Goal: Task Accomplishment & Management: Manage account settings

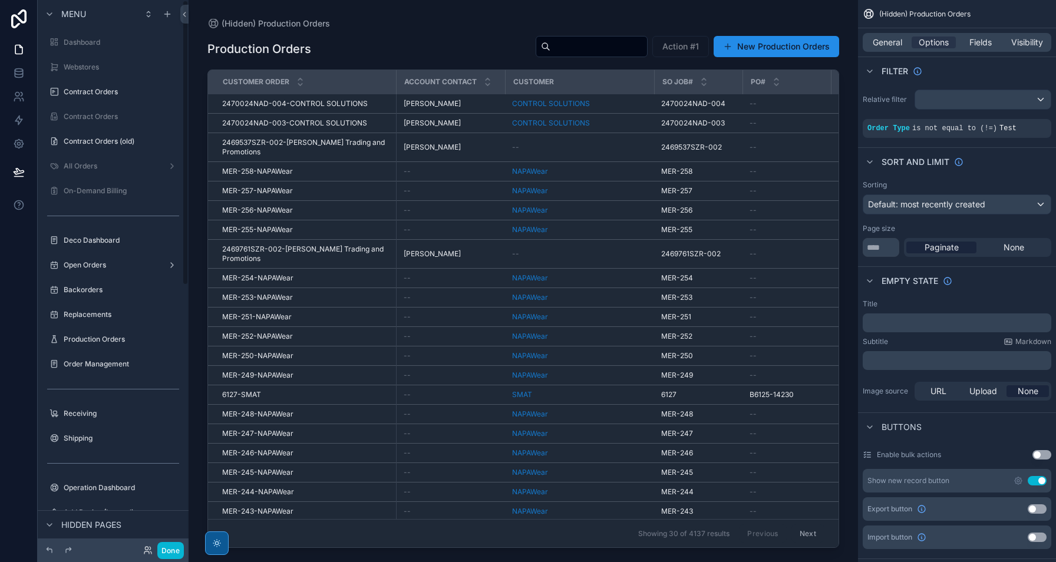
click at [102, 202] on div "scrollable content" at bounding box center [113, 203] width 151 height 2
click at [105, 183] on div "On-Demand Billing" at bounding box center [113, 190] width 132 height 19
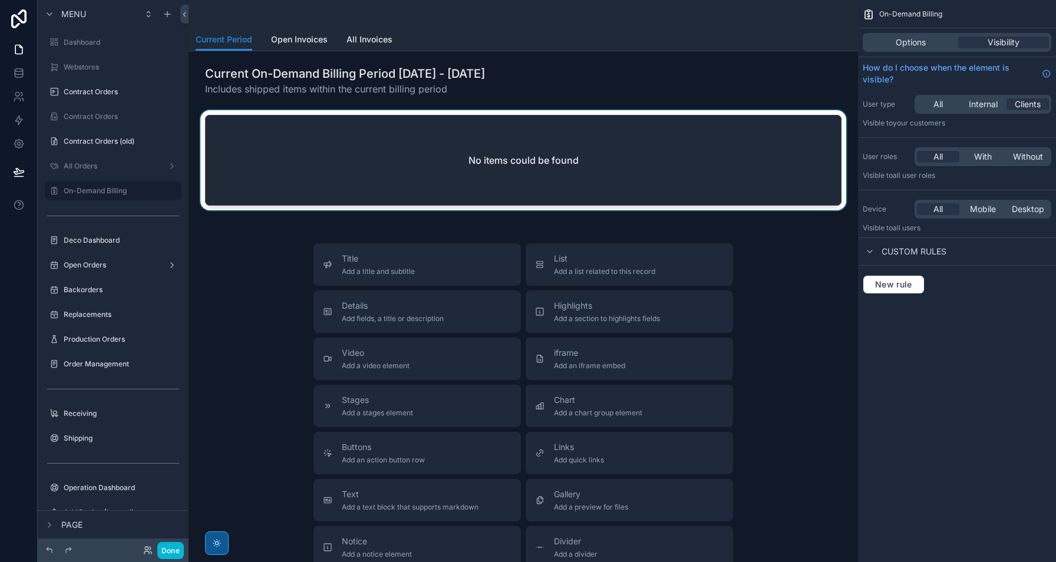
click at [457, 164] on div "scrollable content" at bounding box center [523, 162] width 651 height 105
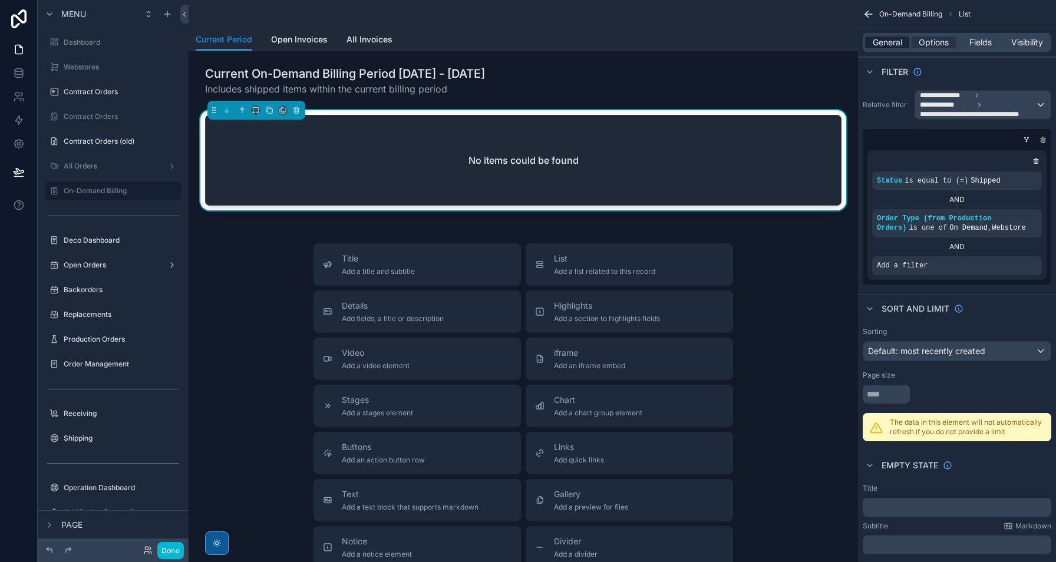
click at [899, 47] on span "General" at bounding box center [887, 43] width 29 height 12
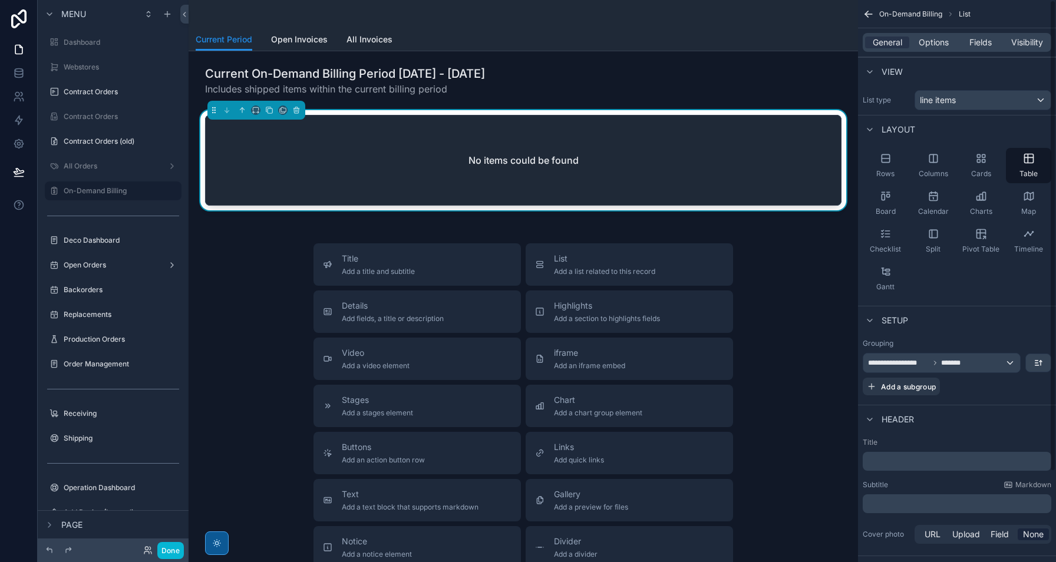
click at [940, 33] on div "General Options Fields Visibility" at bounding box center [957, 42] width 189 height 19
click at [940, 37] on span "Options" at bounding box center [934, 43] width 30 height 12
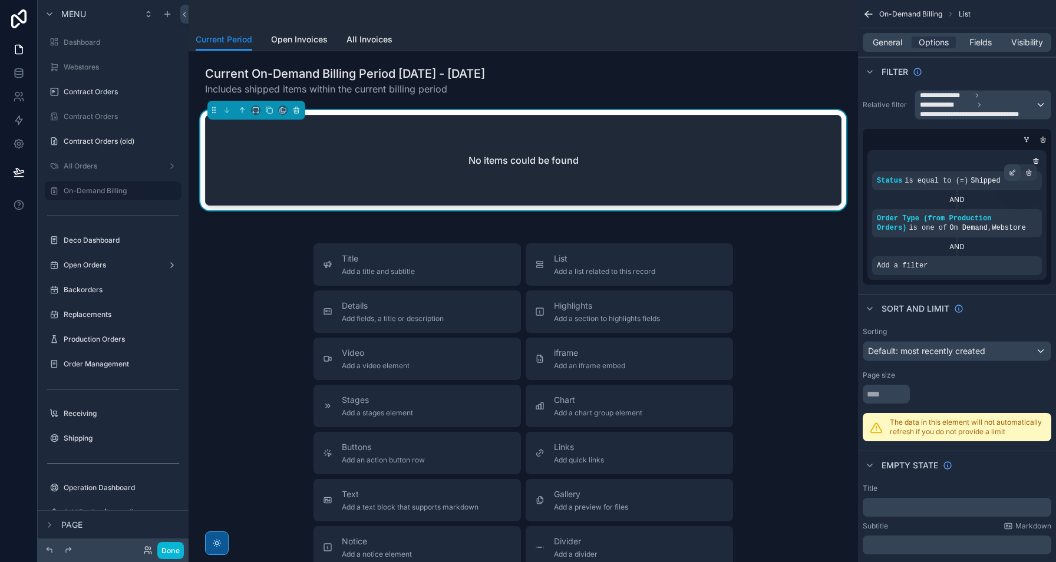
click at [1011, 173] on icon "scrollable content" at bounding box center [1012, 172] width 7 height 7
click at [824, 164] on span "Is equal to (=)" at bounding box center [817, 163] width 54 height 12
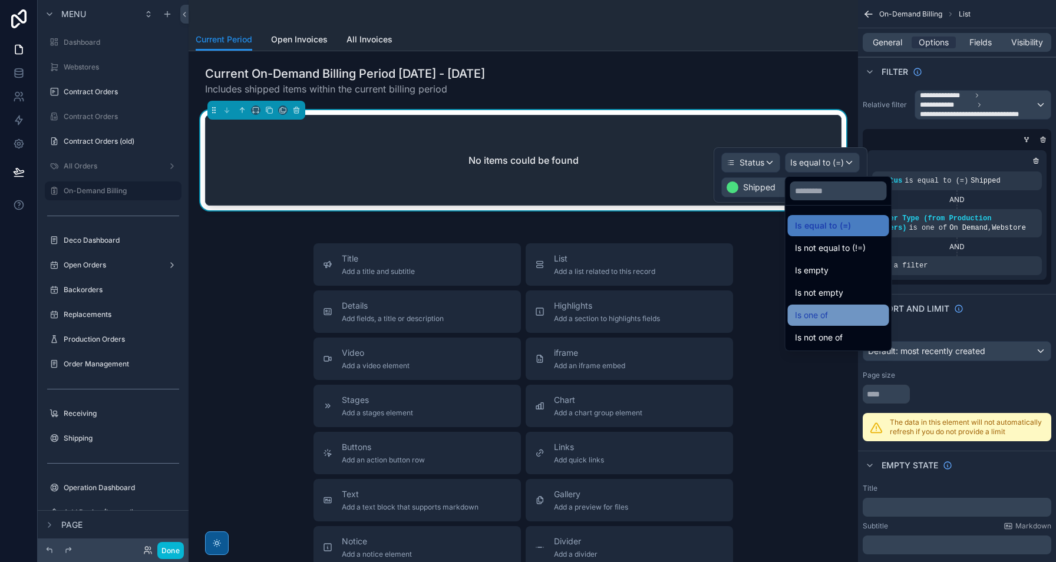
click at [847, 312] on div "Is one of" at bounding box center [838, 315] width 87 height 14
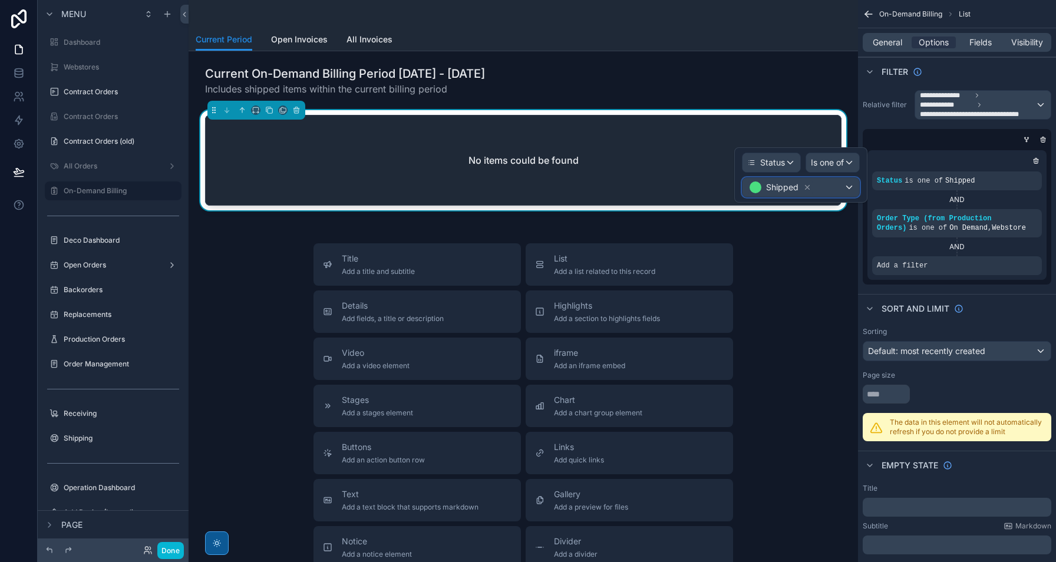
click at [836, 188] on div "Shipped" at bounding box center [800, 187] width 117 height 19
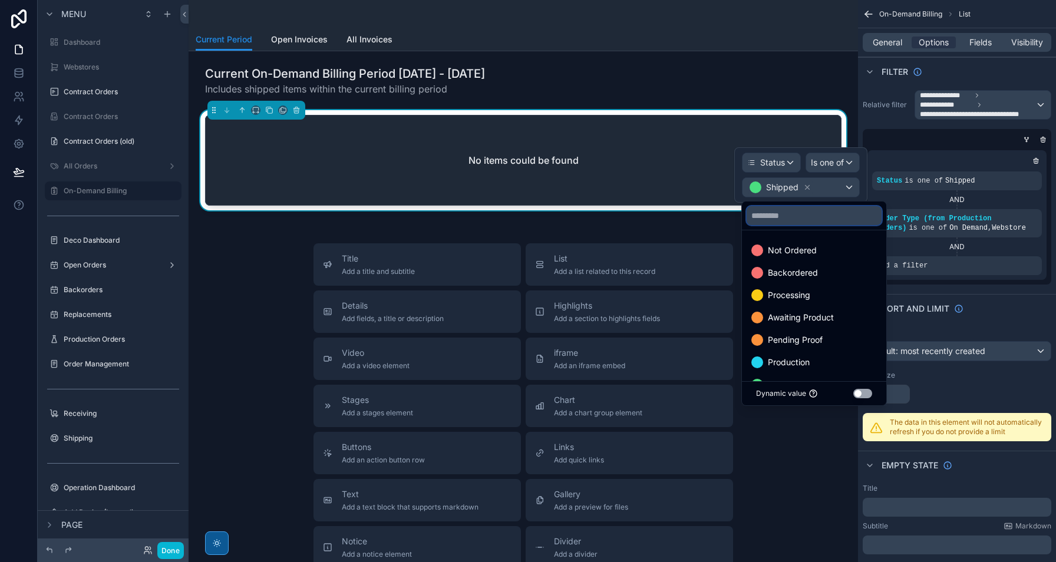
click at [808, 220] on input "text" at bounding box center [814, 215] width 135 height 19
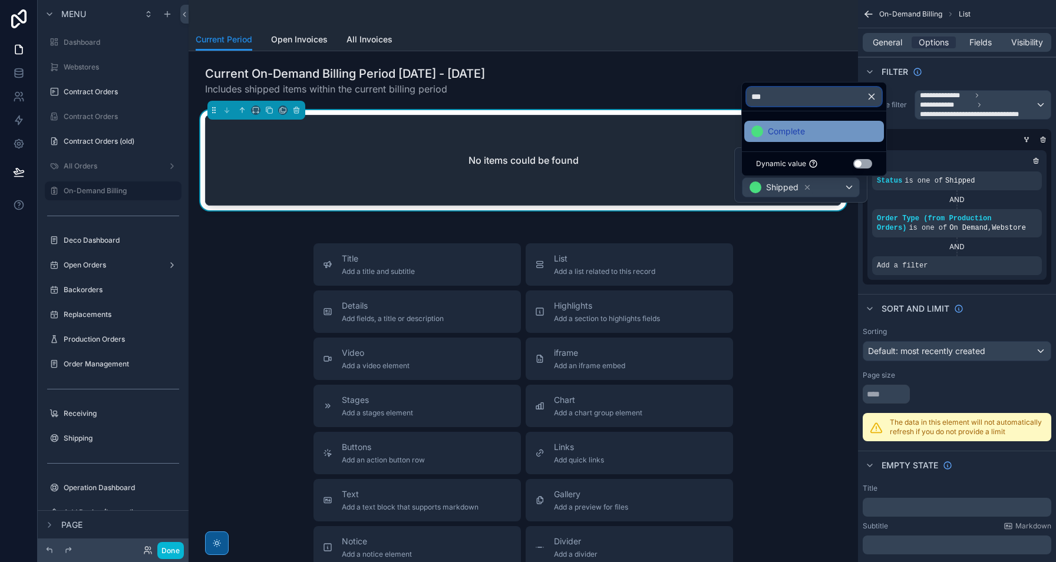
type input "***"
click at [797, 135] on span "Complete" at bounding box center [786, 131] width 37 height 14
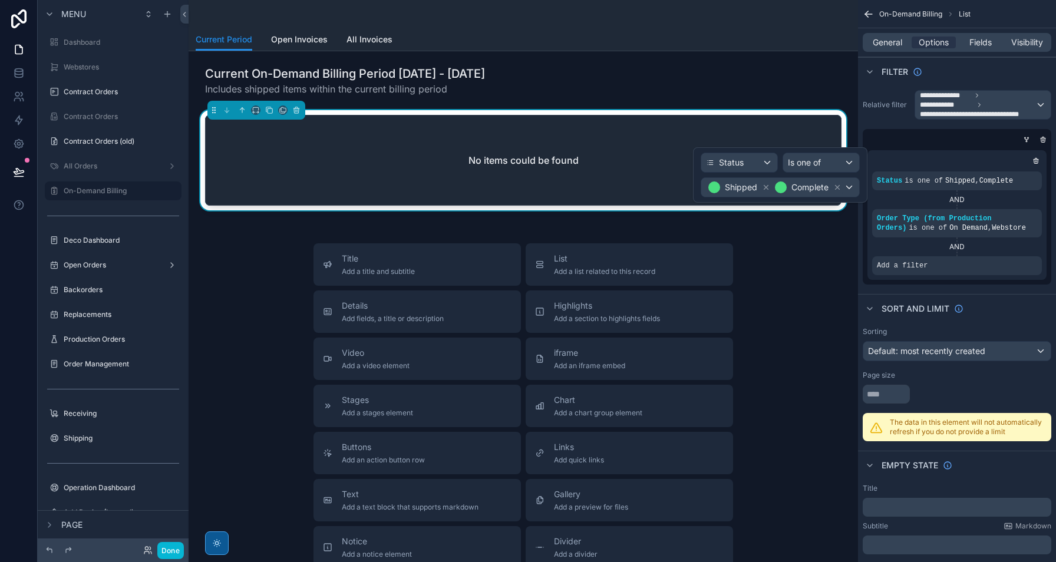
click at [998, 250] on div "AND" at bounding box center [957, 246] width 170 height 9
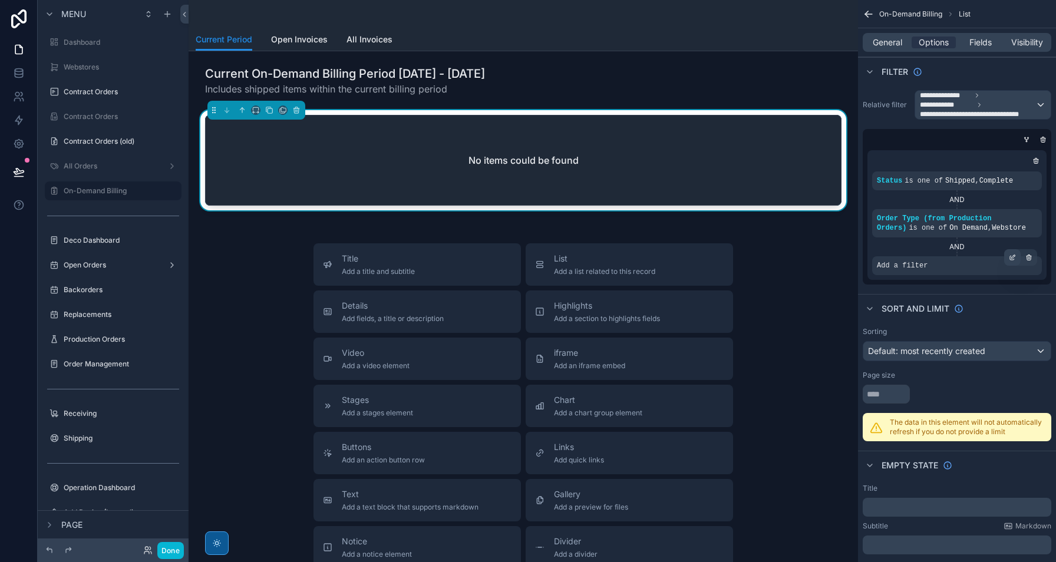
click at [1009, 260] on icon "scrollable content" at bounding box center [1012, 257] width 7 height 7
click at [767, 249] on span "Select a field" at bounding box center [753, 248] width 50 height 10
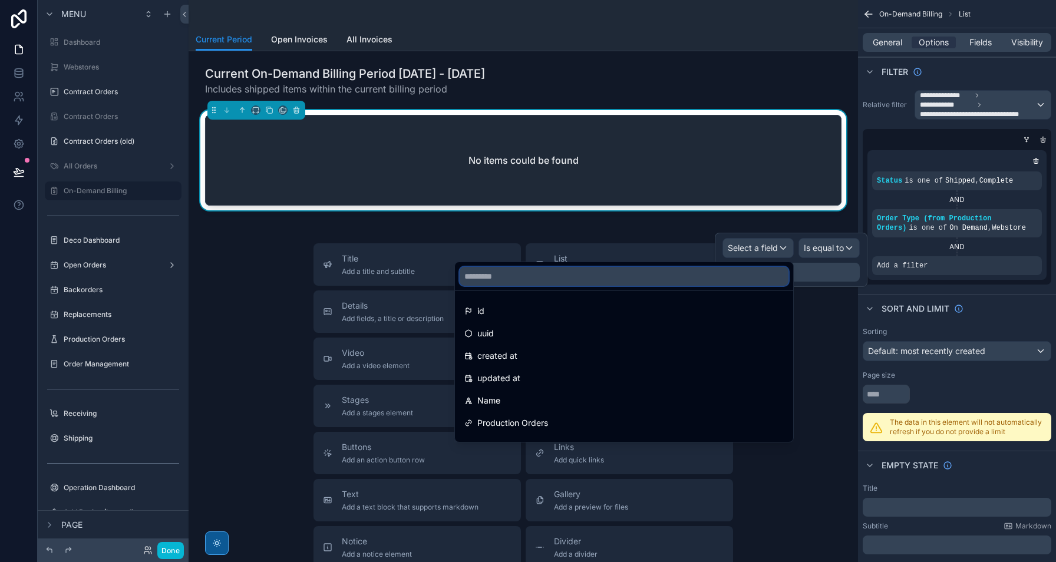
click at [593, 279] on input "text" at bounding box center [624, 276] width 329 height 19
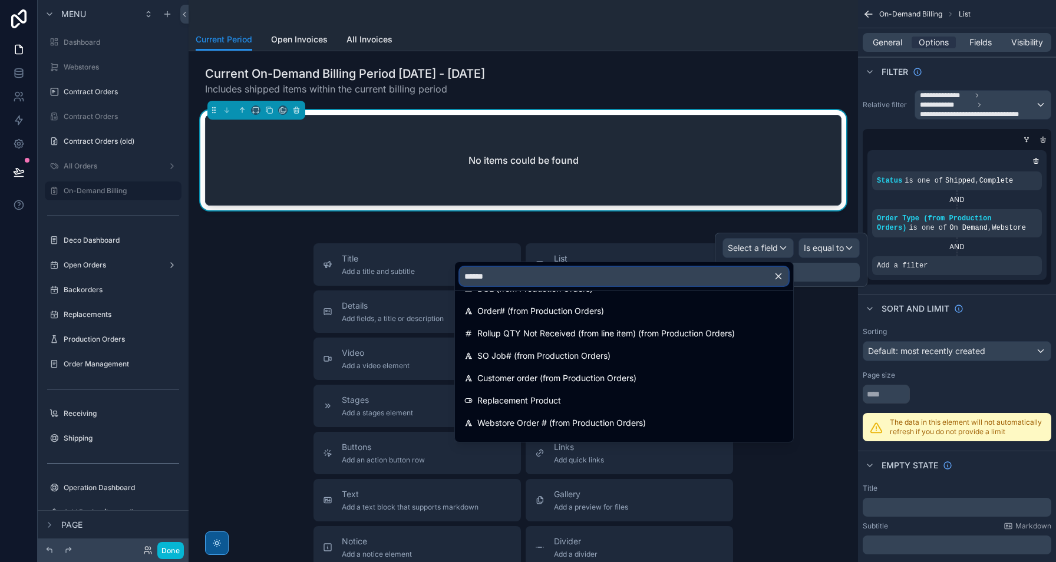
scroll to position [213, 0]
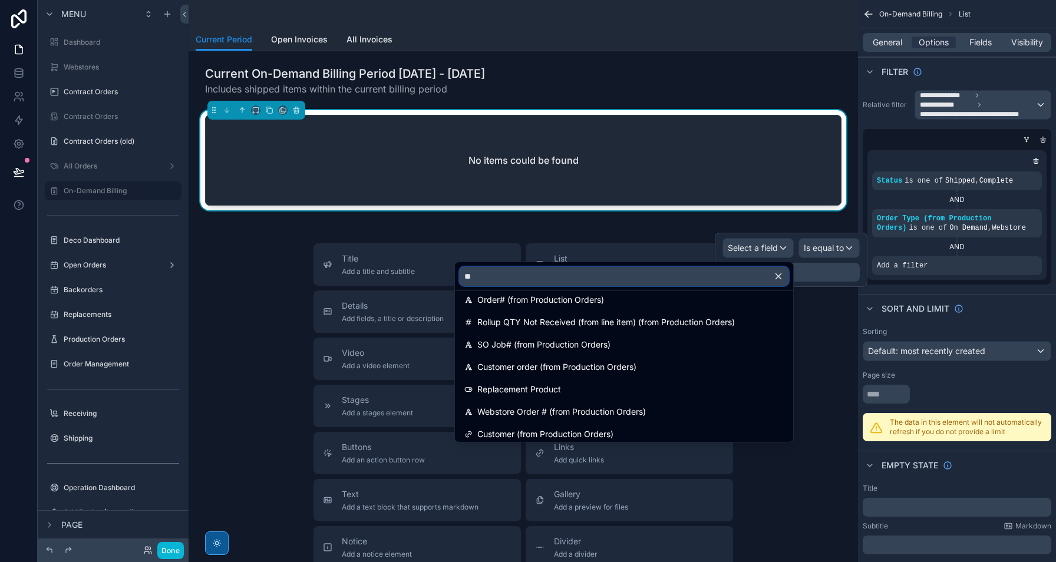
type input "*"
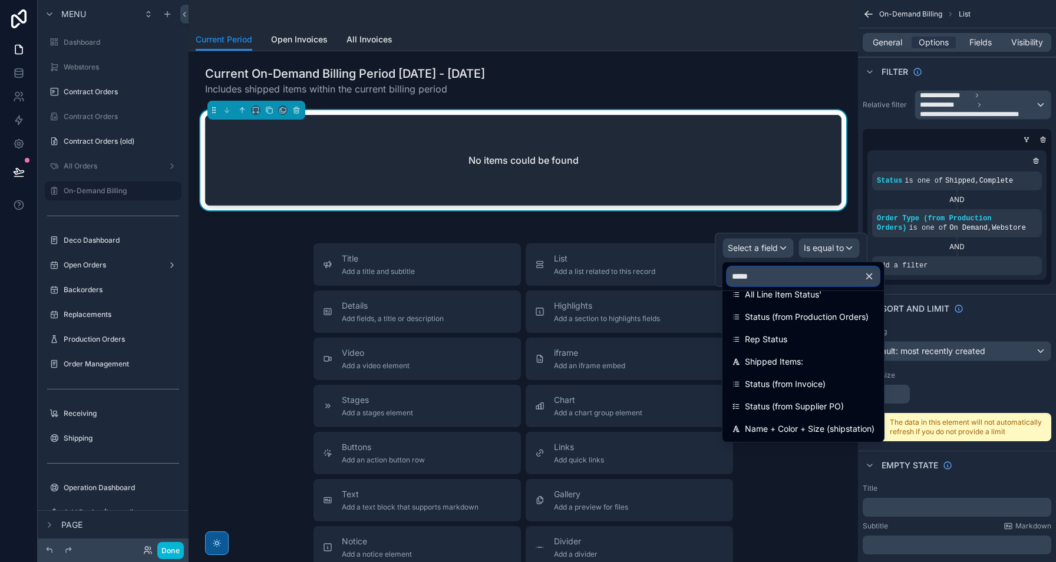
scroll to position [16, 0]
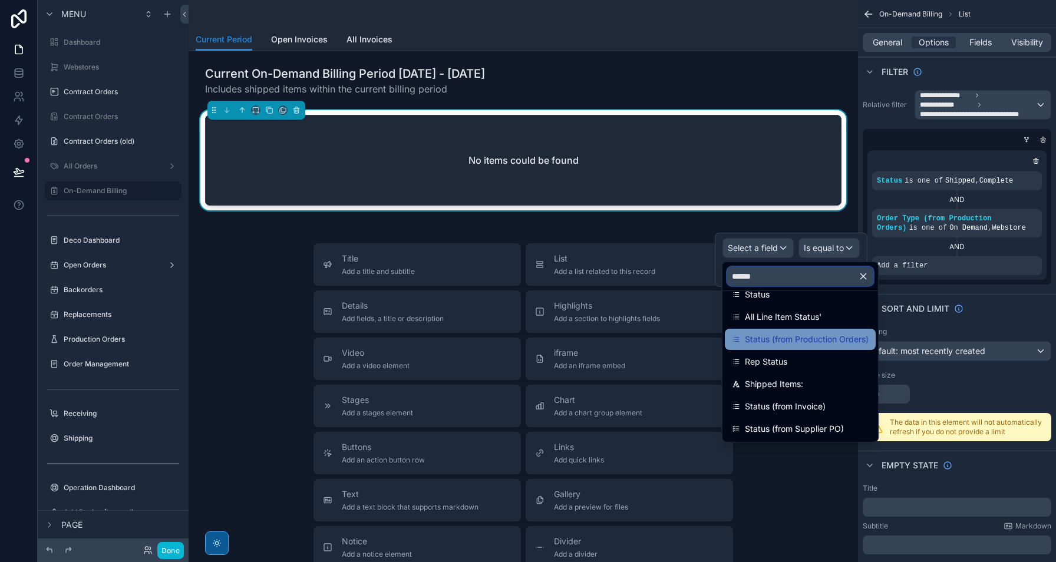
type input "******"
click at [751, 338] on span "Status (from Production Orders)" at bounding box center [807, 339] width 124 height 14
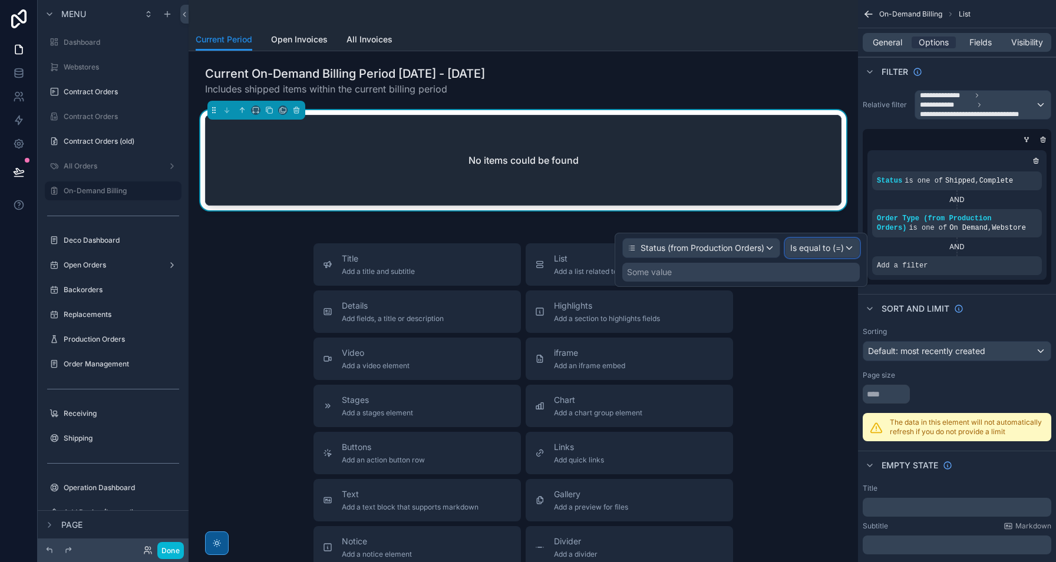
click at [821, 252] on span "Is equal to (=)" at bounding box center [817, 248] width 54 height 12
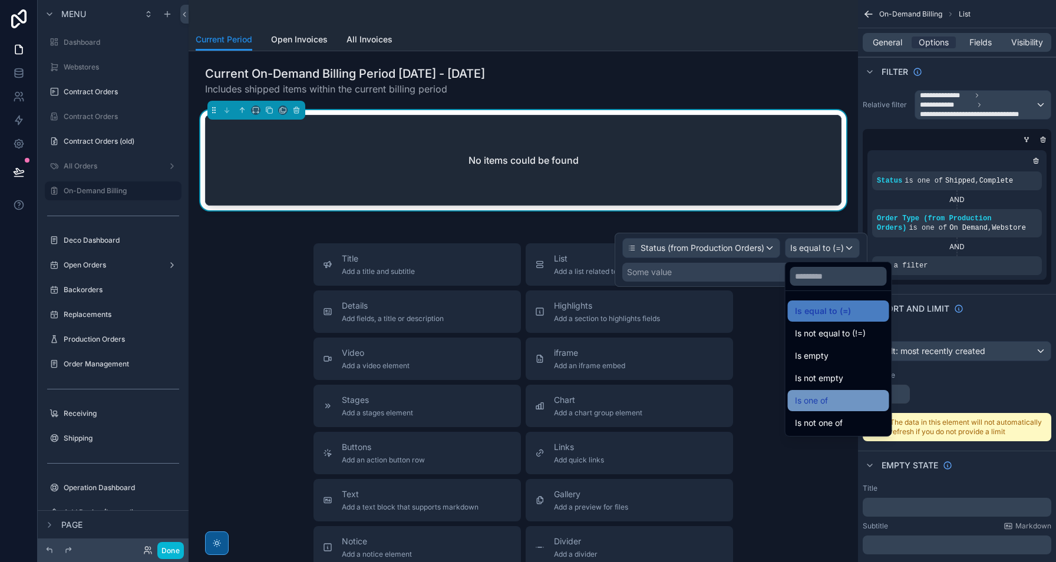
click at [847, 404] on div "Is one of" at bounding box center [838, 401] width 87 height 14
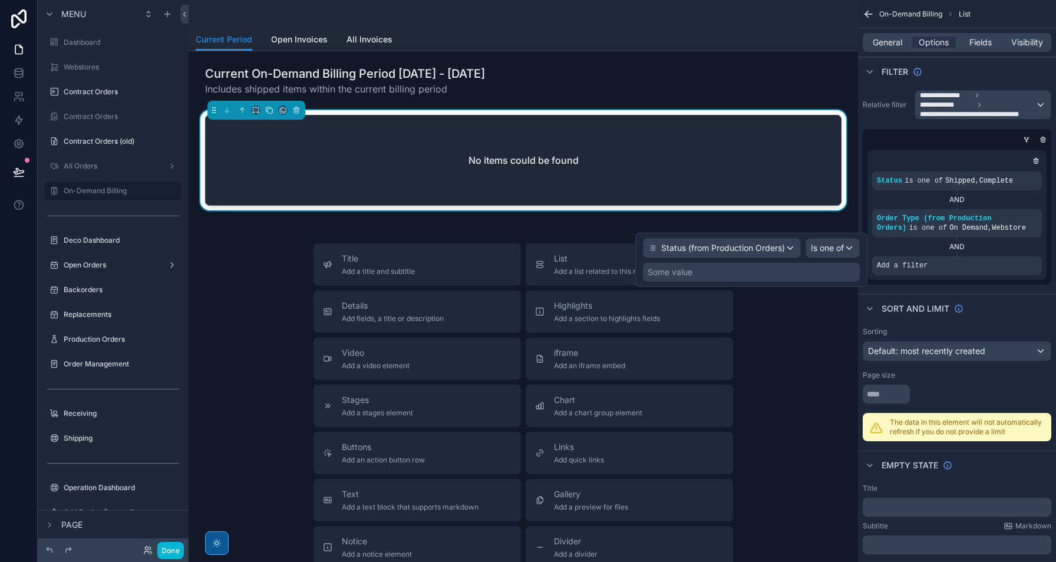
click at [719, 275] on div "Some value" at bounding box center [751, 272] width 217 height 19
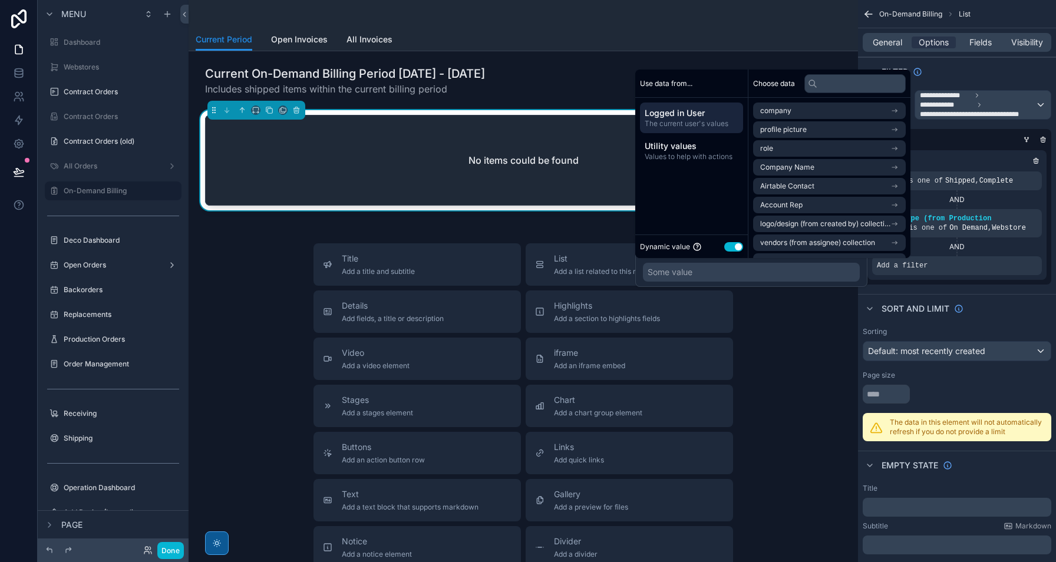
click at [738, 246] on button "Use setting" at bounding box center [733, 246] width 19 height 9
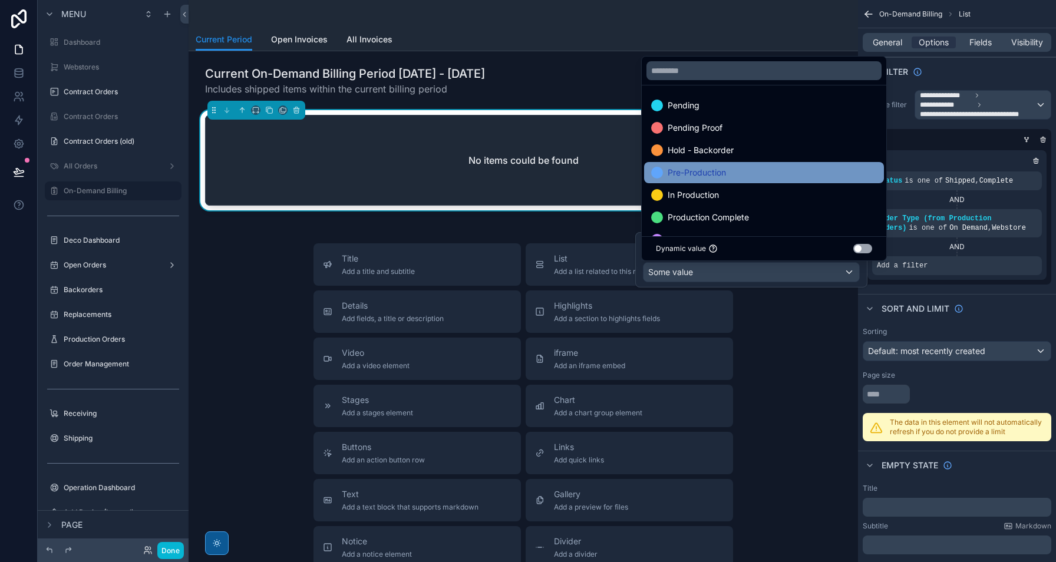
scroll to position [68, 0]
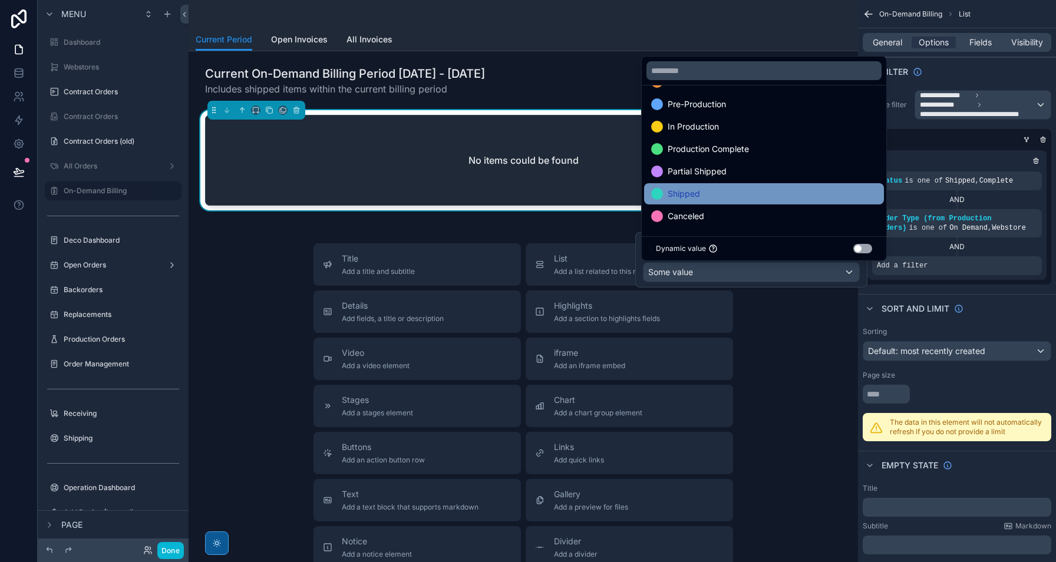
click at [718, 192] on div "Shipped" at bounding box center [764, 194] width 226 height 14
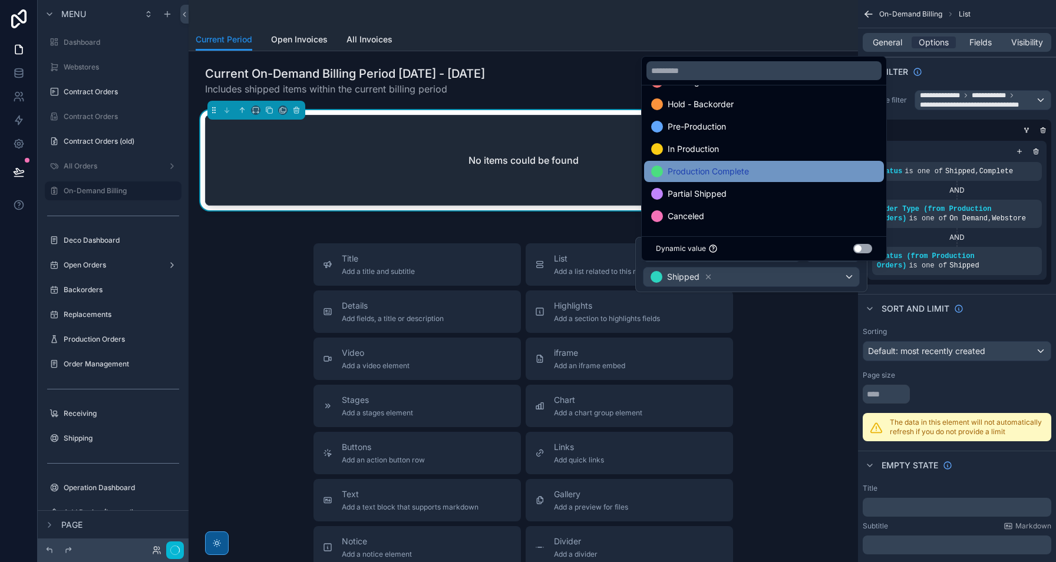
scroll to position [46, 0]
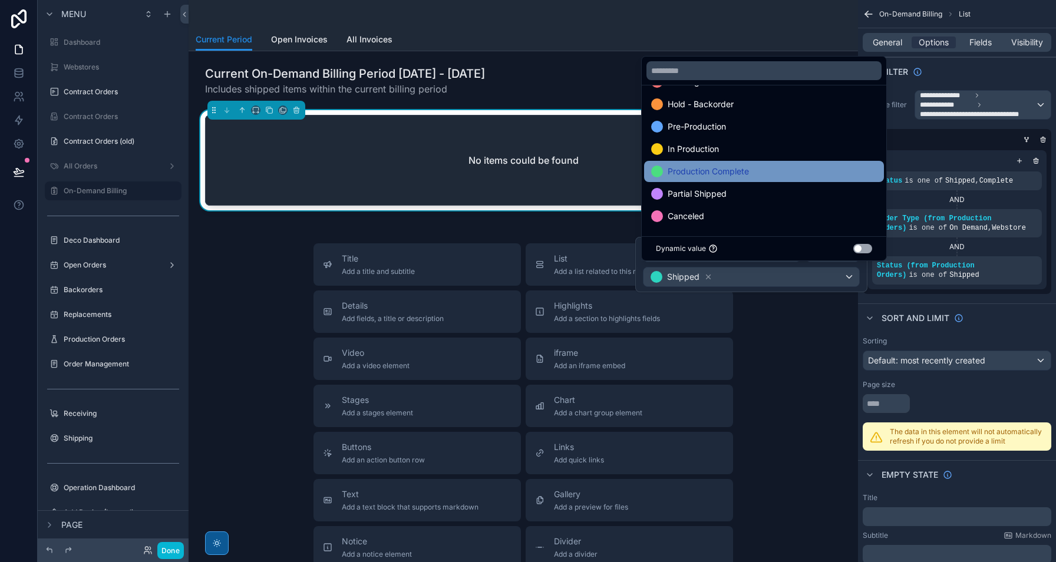
click at [742, 172] on span "Production Complete" at bounding box center [708, 171] width 81 height 14
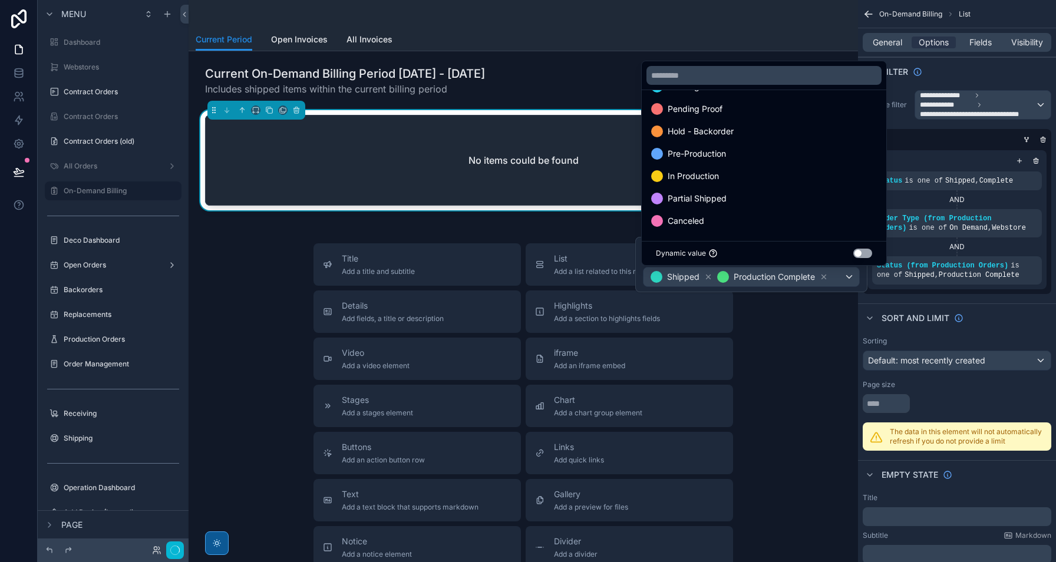
scroll to position [24, 0]
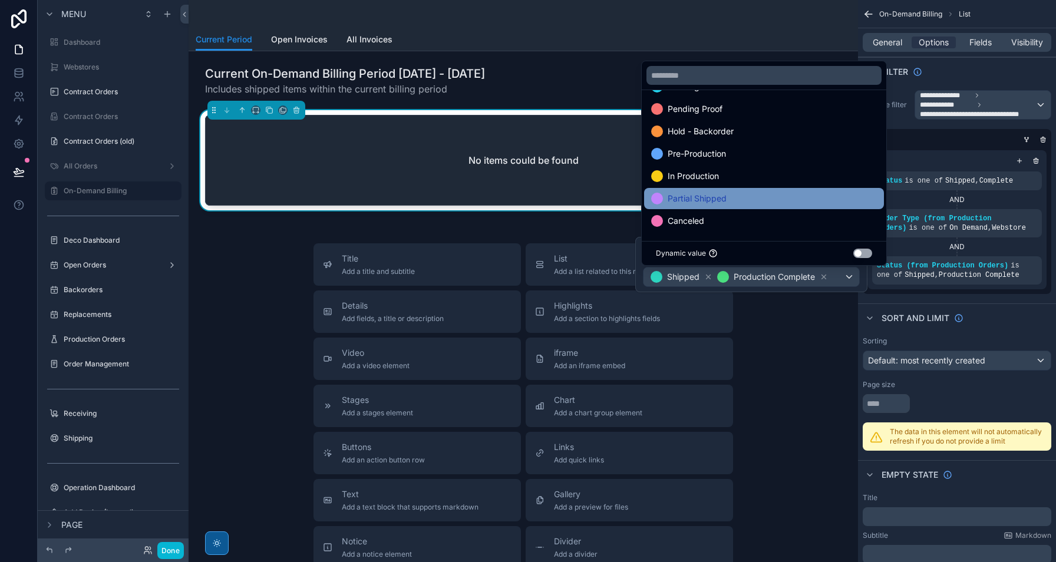
click at [734, 198] on div "Partial Shipped" at bounding box center [764, 198] width 226 height 14
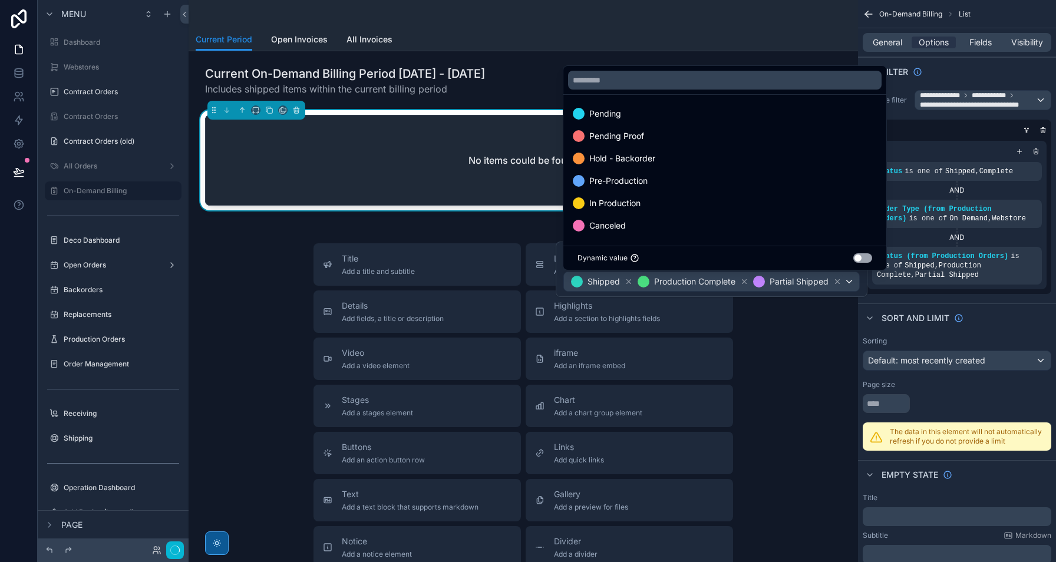
scroll to position [1, 0]
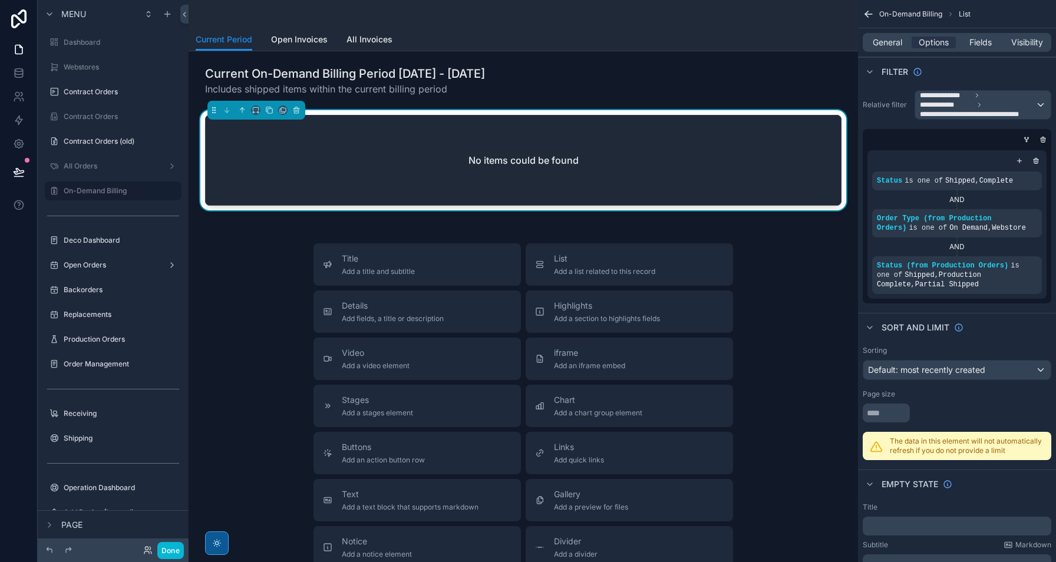
click at [1001, 311] on div "**********" at bounding box center [957, 451] width 198 height 903
click at [149, 549] on icon at bounding box center [147, 550] width 9 height 9
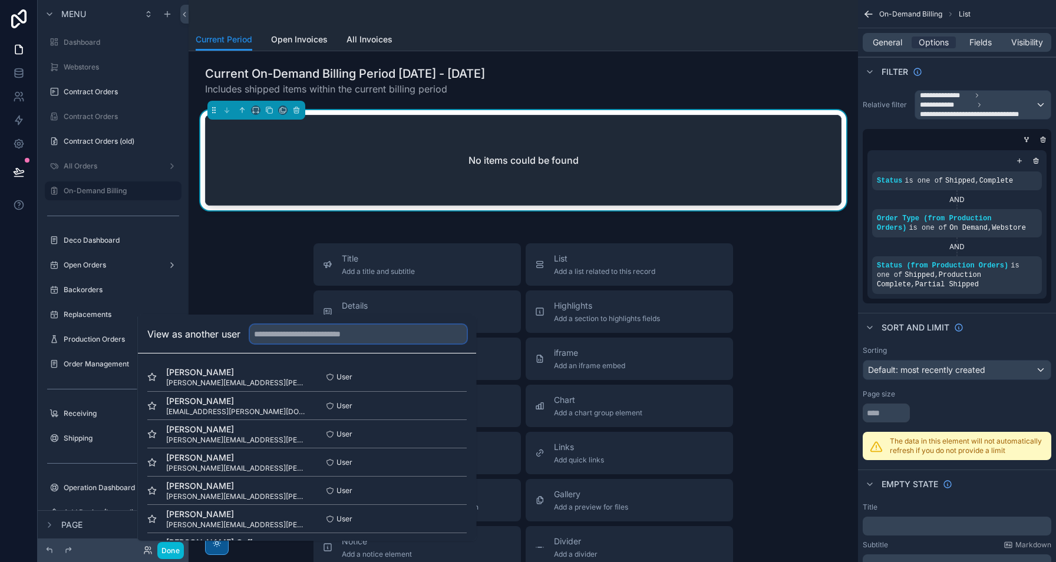
click at [314, 334] on input "text" at bounding box center [358, 334] width 217 height 19
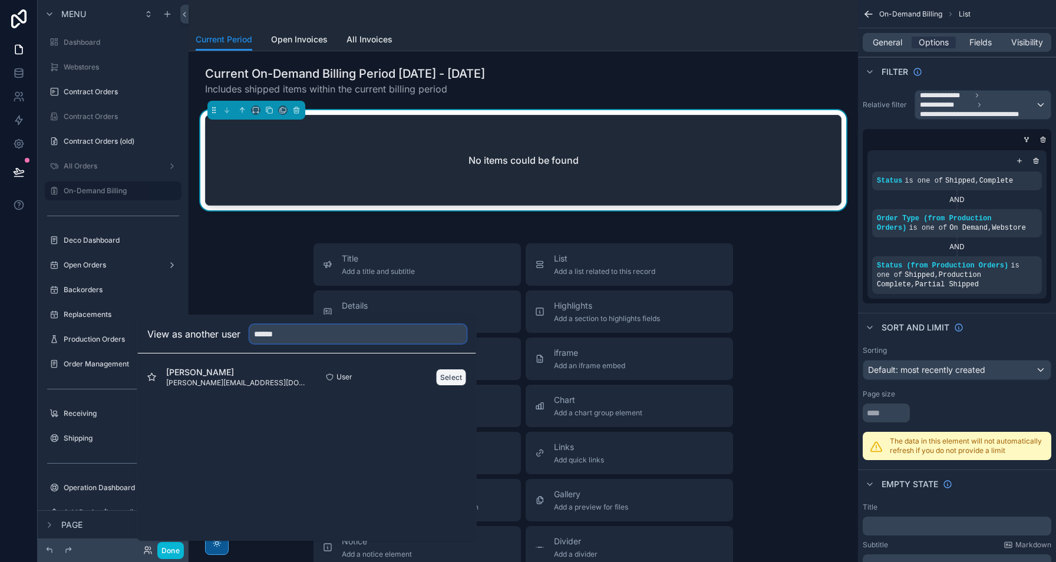
type input "******"
click at [455, 376] on button "Select" at bounding box center [451, 377] width 31 height 17
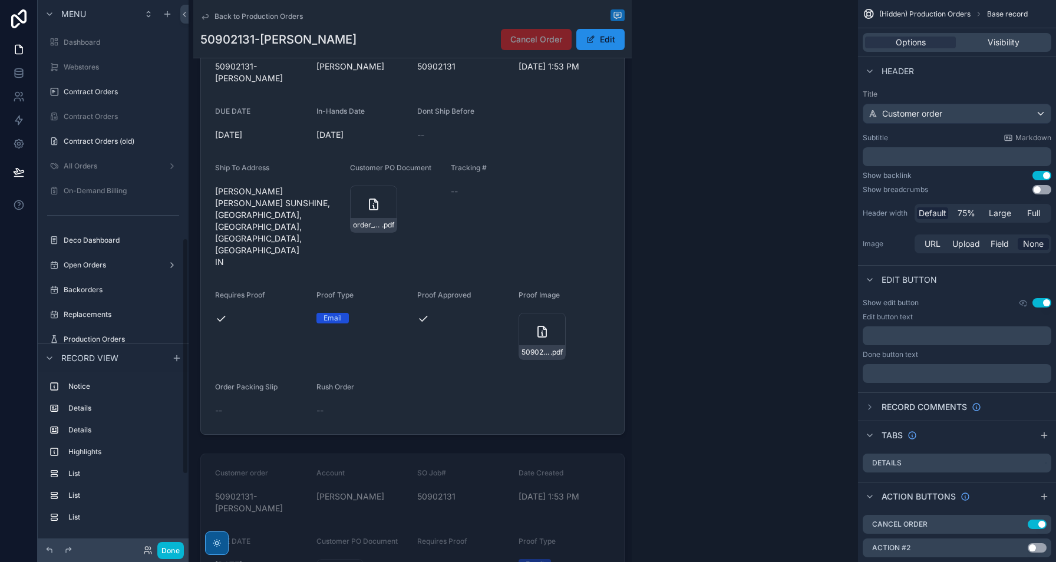
click at [144, 554] on div "Done" at bounding box center [160, 550] width 47 height 17
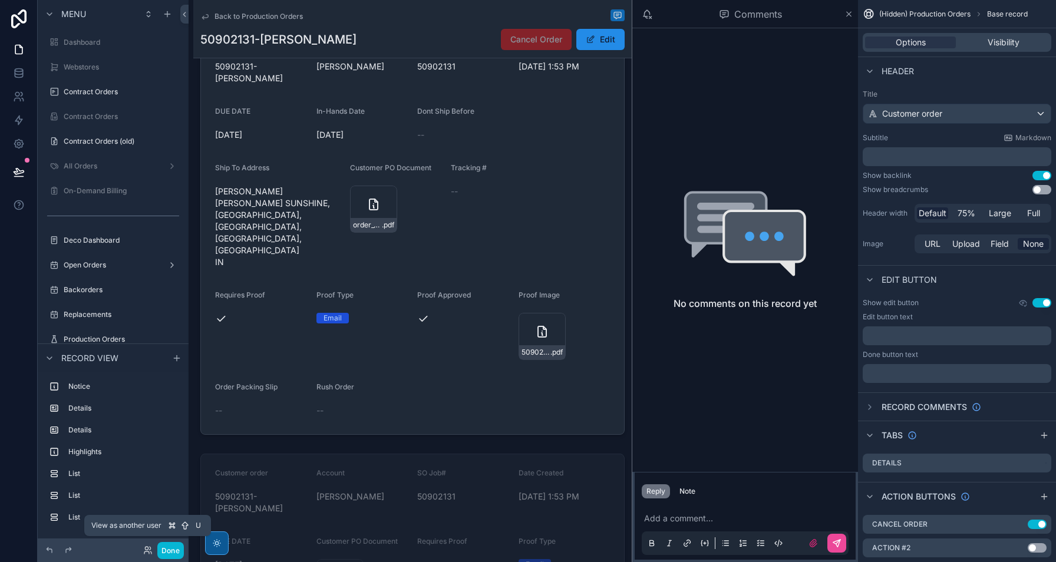
scroll to position [551, 0]
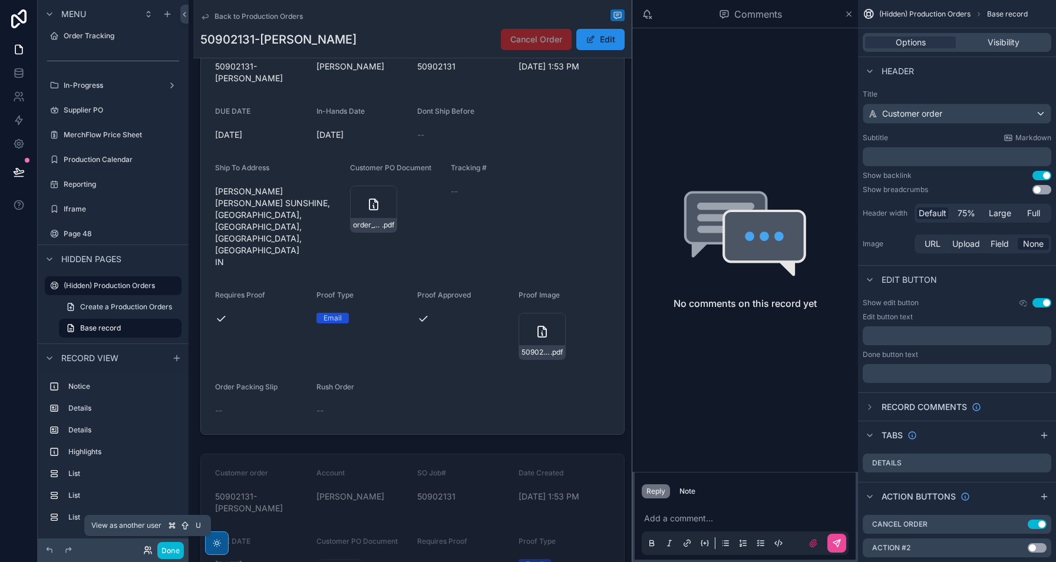
click at [148, 552] on icon at bounding box center [147, 550] width 9 height 9
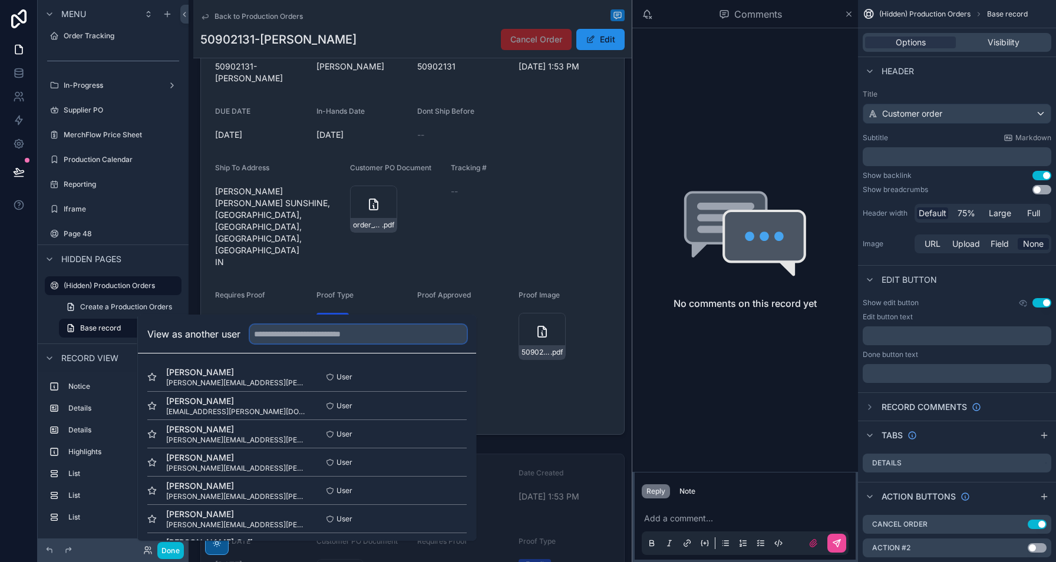
click at [309, 336] on input "text" at bounding box center [358, 334] width 217 height 19
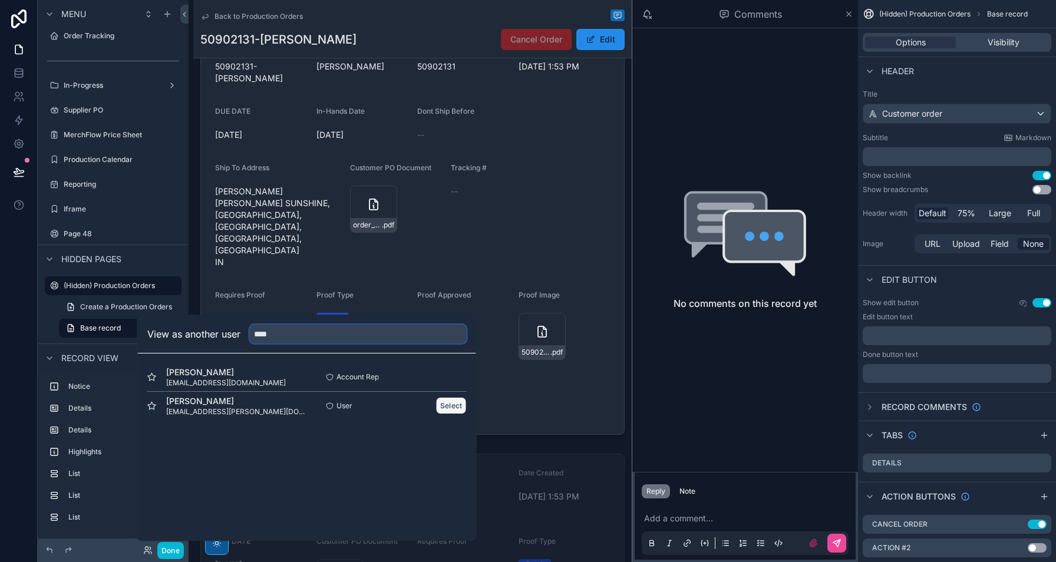
type input "****"
click at [449, 408] on button "Select" at bounding box center [451, 405] width 31 height 17
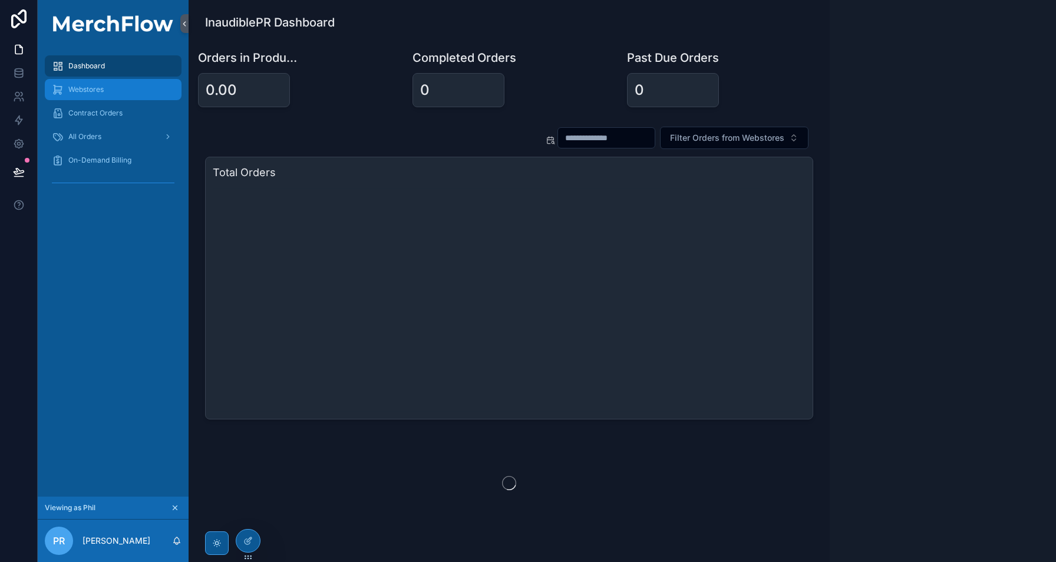
click at [109, 85] on div "Webstores" at bounding box center [113, 89] width 123 height 19
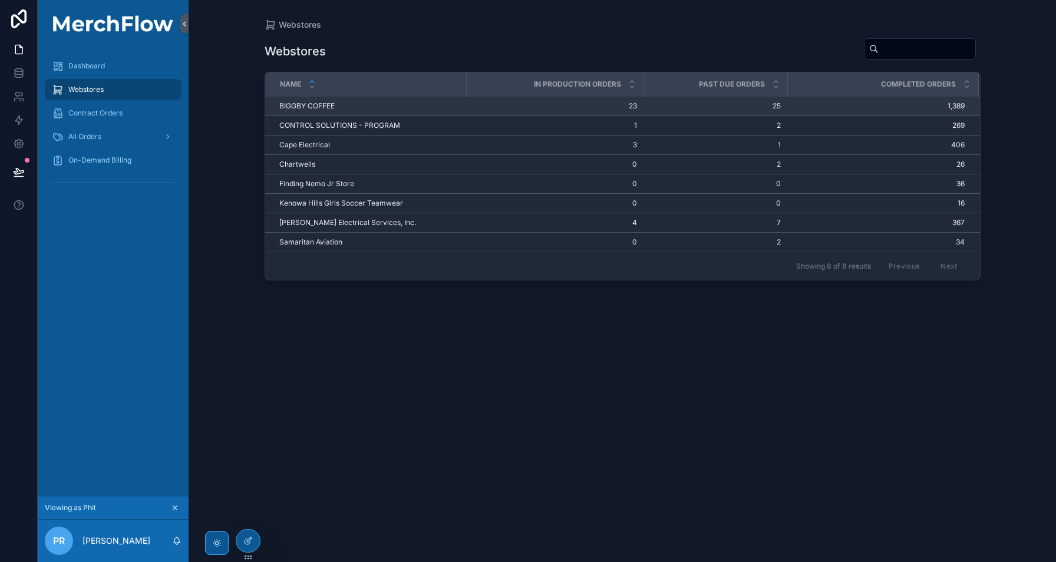
click at [320, 111] on td "BIGGBY COFFEE BIGGBY COFFEE" at bounding box center [366, 106] width 202 height 19
click at [319, 107] on span "BIGGBY COFFEE" at bounding box center [306, 105] width 55 height 9
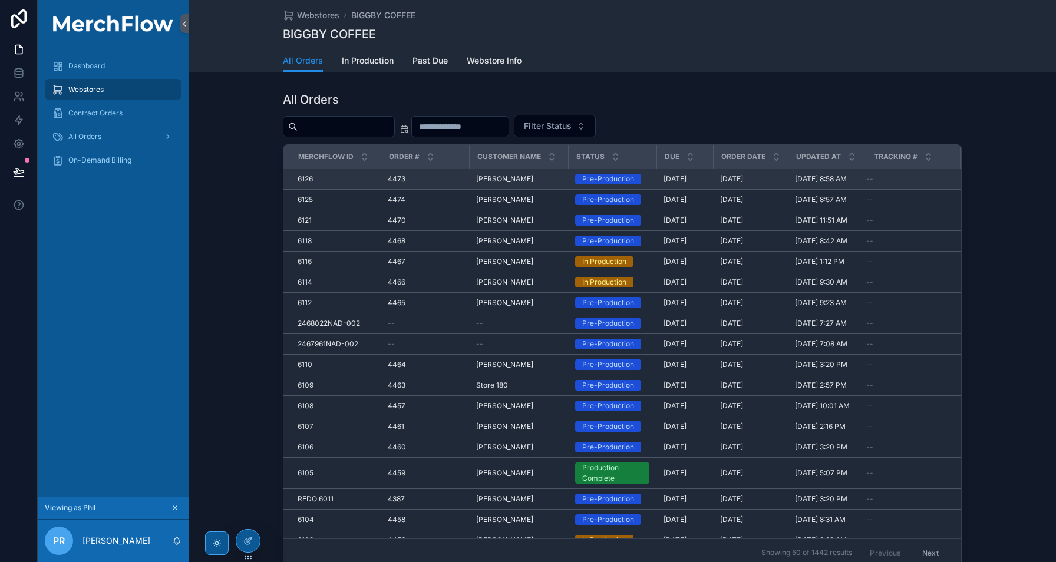
click at [310, 181] on div "6126 6126" at bounding box center [336, 178] width 76 height 9
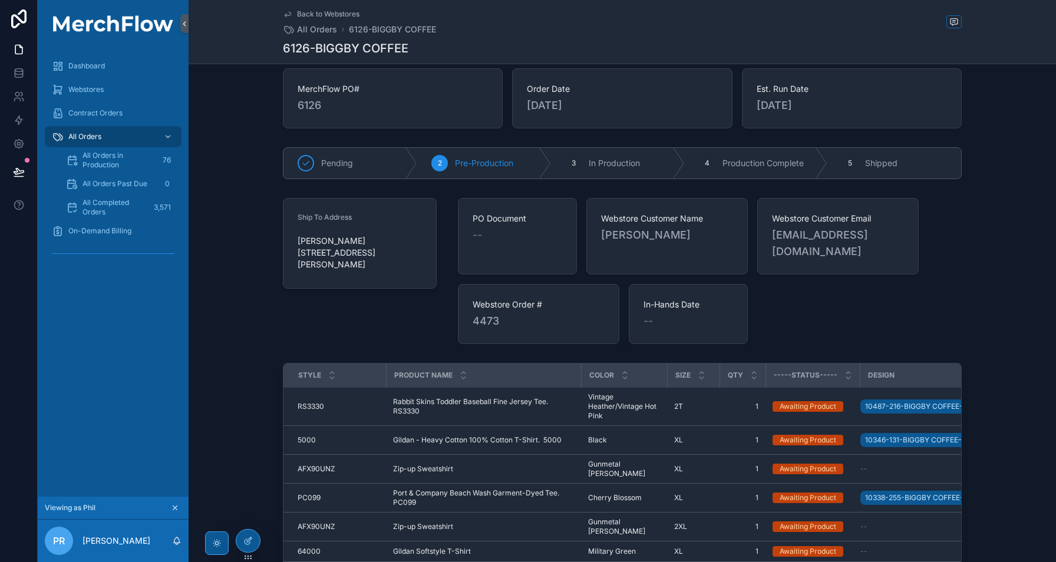
scroll to position [21, 0]
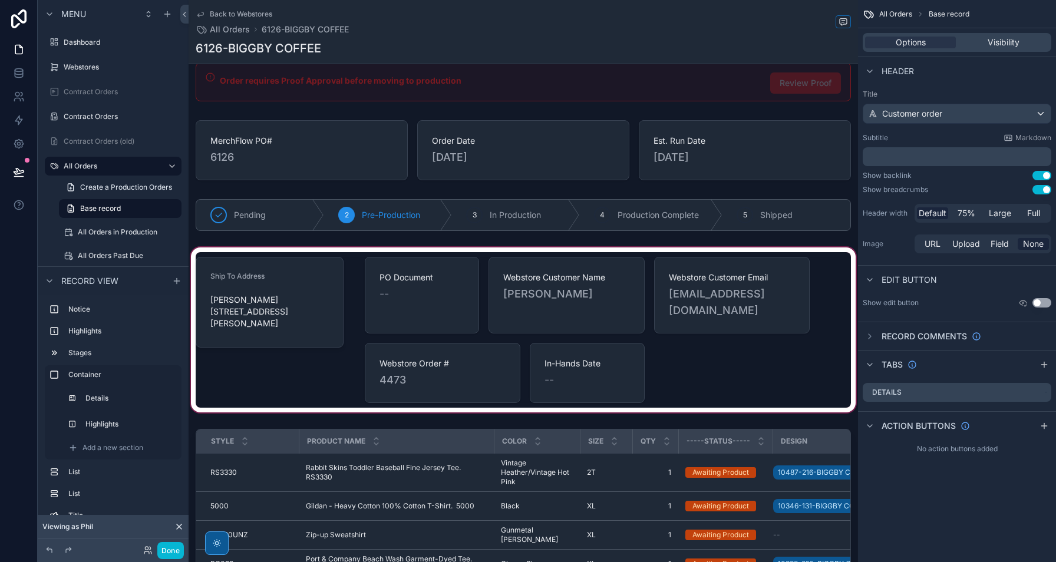
click at [708, 335] on div "scrollable content" at bounding box center [523, 330] width 669 height 170
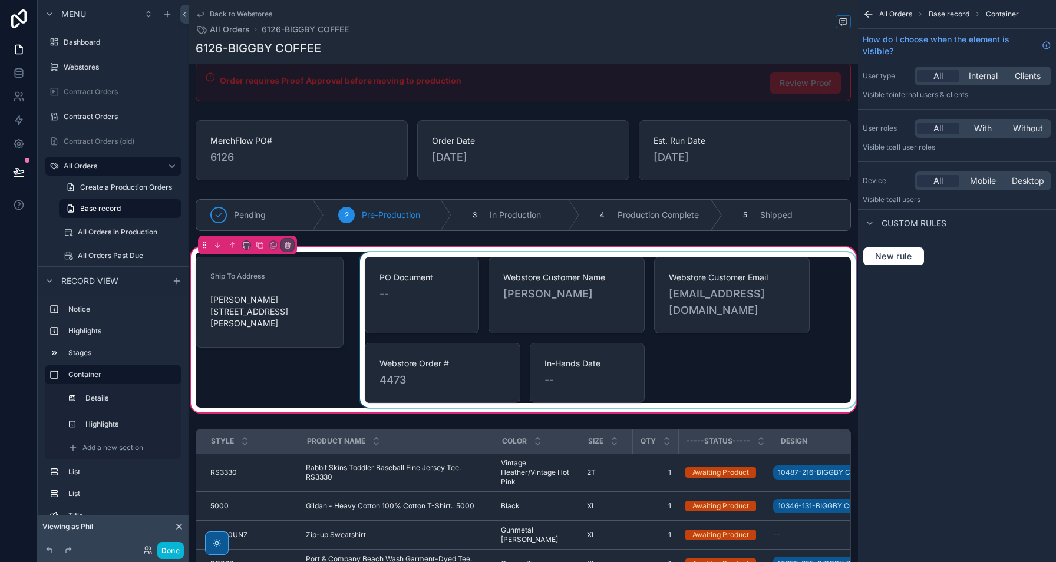
click at [775, 331] on div "scrollable content" at bounding box center [608, 330] width 500 height 156
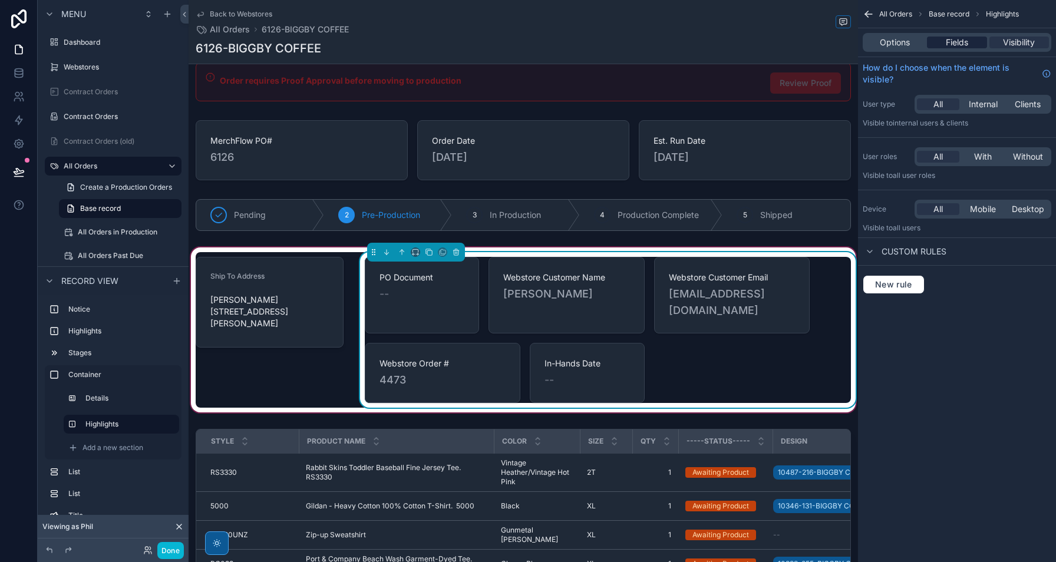
click at [953, 41] on span "Fields" at bounding box center [957, 43] width 22 height 12
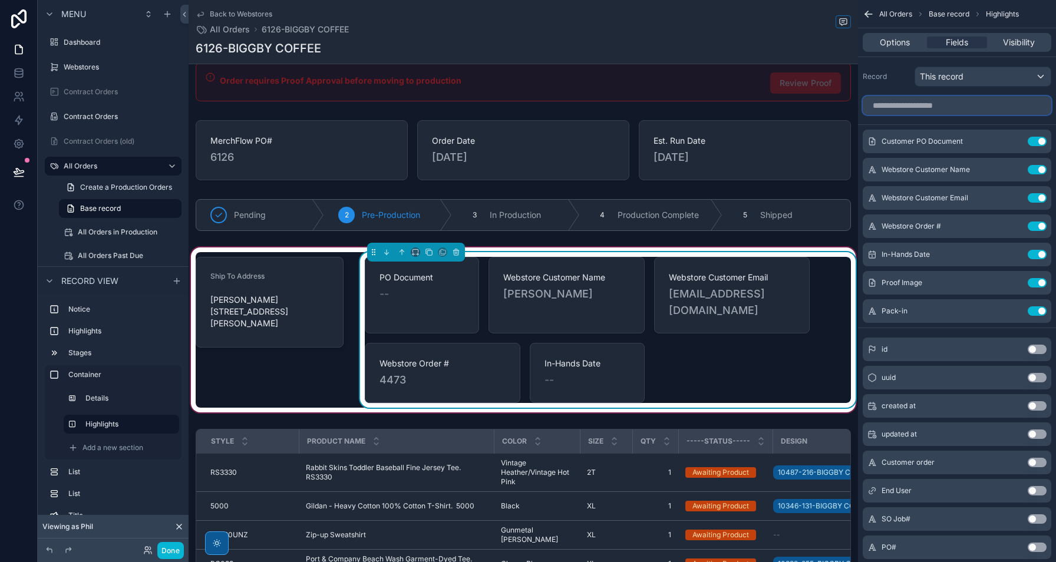
click at [916, 107] on input "scrollable content" at bounding box center [957, 105] width 189 height 19
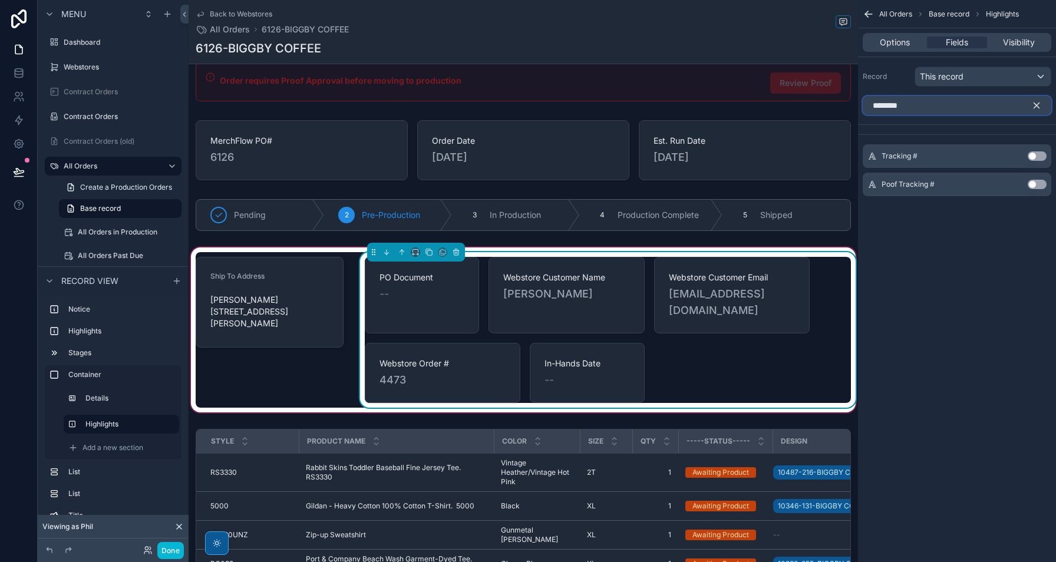
type input "********"
click at [1035, 153] on button "Use setting" at bounding box center [1037, 155] width 19 height 9
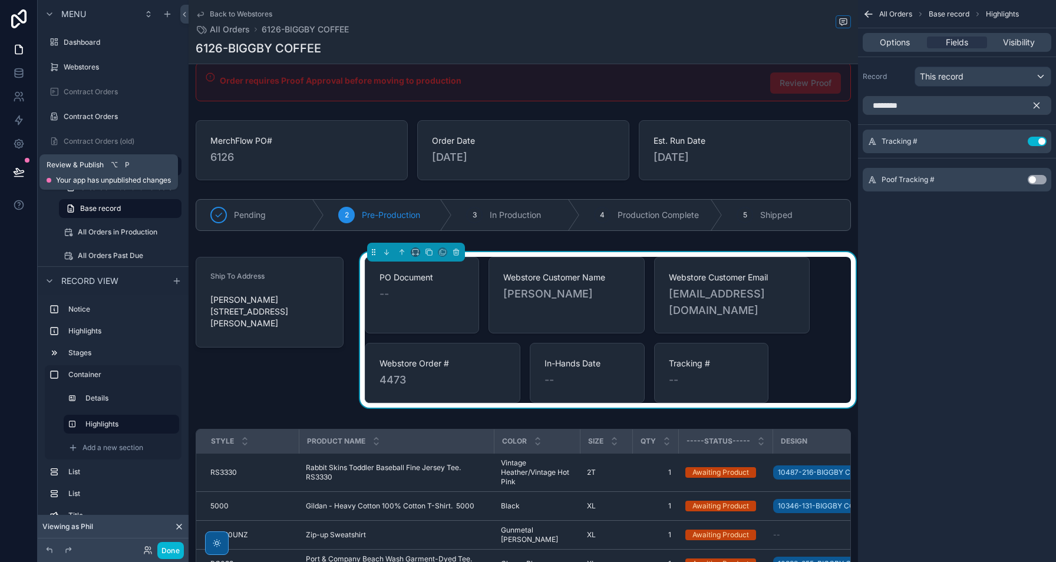
click at [22, 176] on icon at bounding box center [19, 172] width 12 height 12
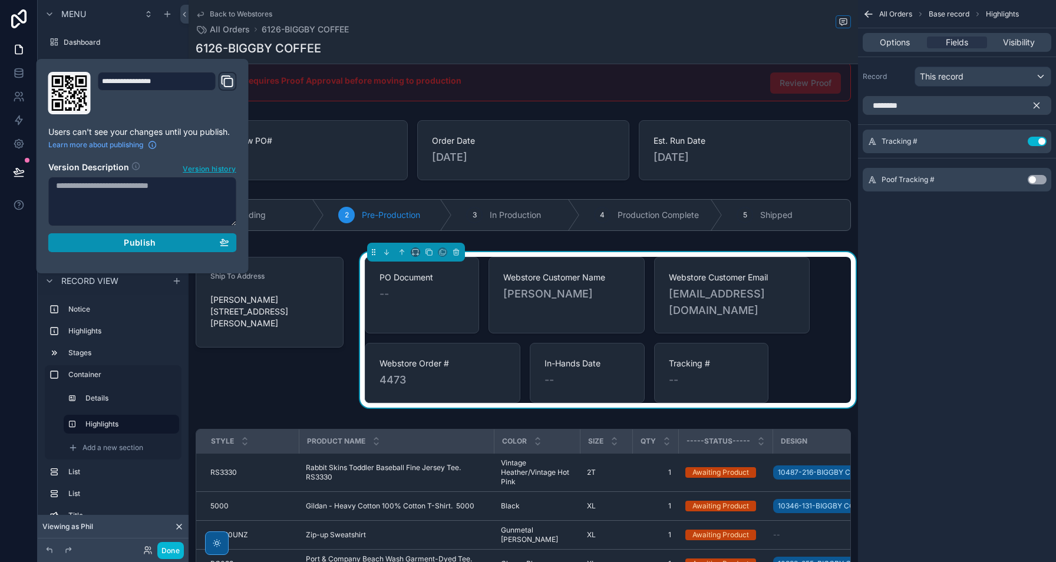
click at [170, 239] on div "Publish" at bounding box center [142, 242] width 173 height 11
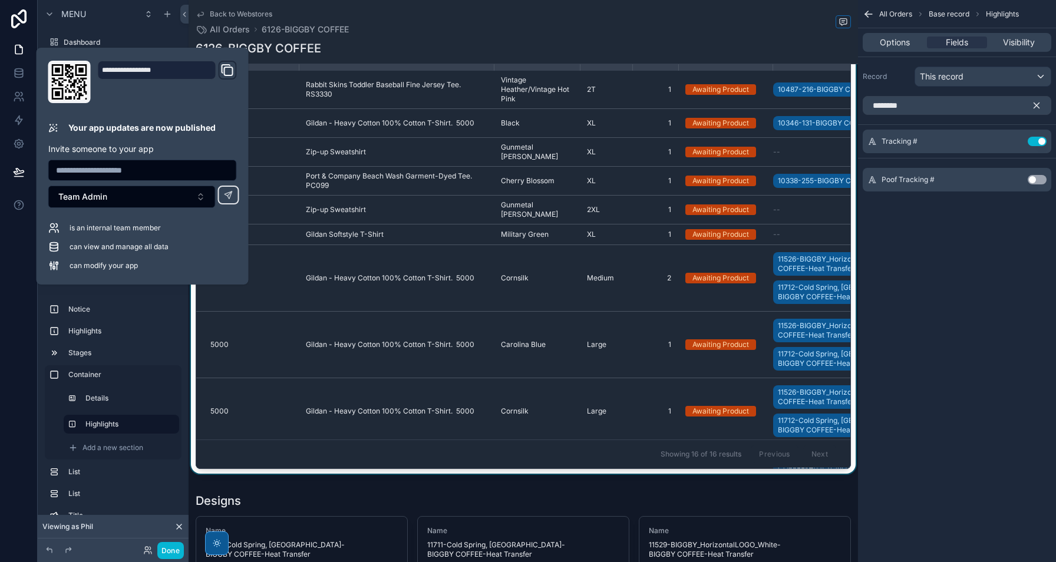
scroll to position [489, 0]
